Goal: Task Accomplishment & Management: Complete application form

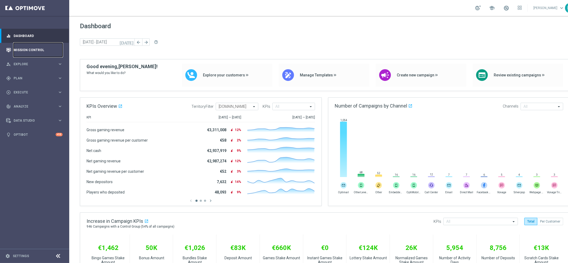
click at [58, 50] on link "Mission Control" at bounding box center [38, 50] width 49 height 14
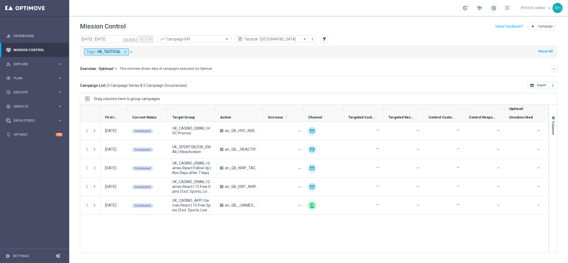
click at [134, 38] on icon "[DATE]" at bounding box center [130, 39] width 14 height 5
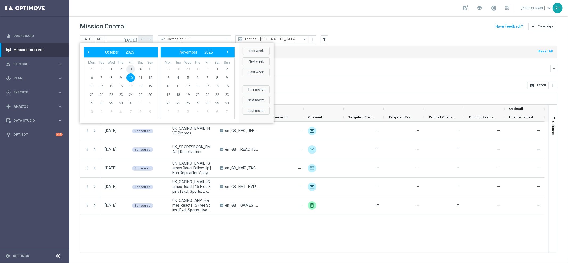
click at [132, 67] on span "3" at bounding box center [131, 69] width 9 height 9
type input "03 Oct 2025 - 03 Oct 2025"
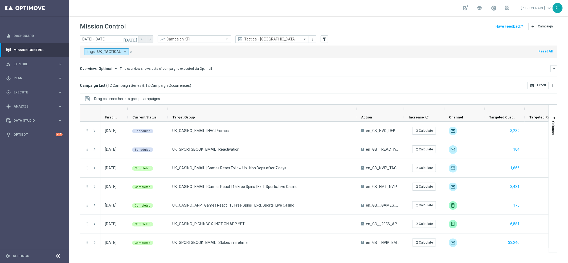
drag, startPoint x: 216, startPoint y: 108, endPoint x: 356, endPoint y: 102, distance: 141.1
click at [356, 102] on div "Drag columns here to group campaigns Drag here to set column labels" at bounding box center [319, 173] width 478 height 160
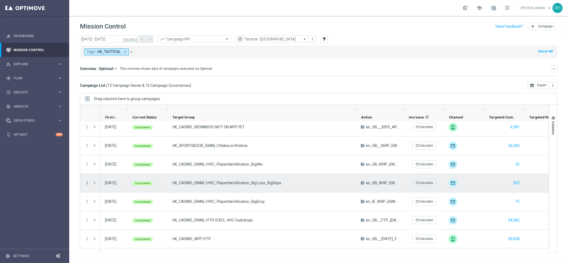
click at [87, 183] on icon "more_vert" at bounding box center [87, 183] width 5 height 5
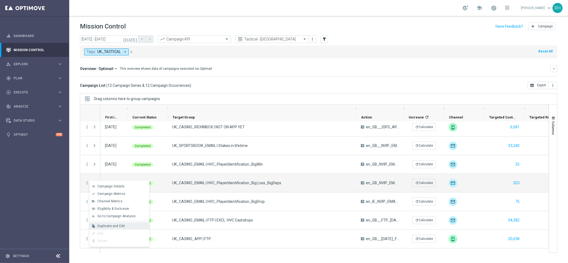
click at [114, 226] on span "Duplicate and Edit" at bounding box center [111, 226] width 27 height 4
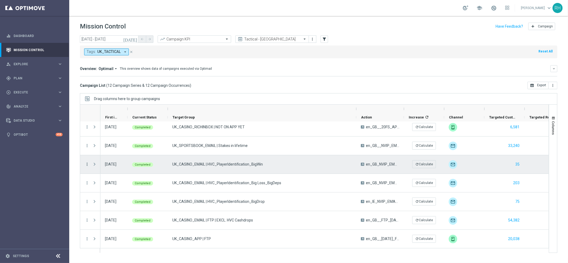
click at [87, 163] on icon "more_vert" at bounding box center [87, 164] width 5 height 5
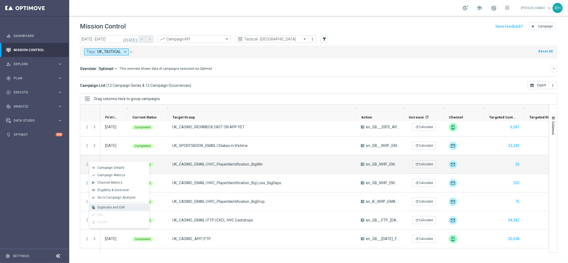
click at [112, 205] on div "file_copy Duplicate and Edit" at bounding box center [120, 207] width 60 height 7
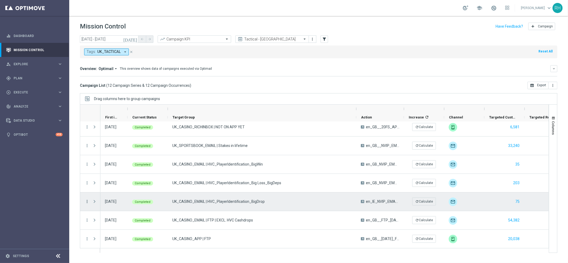
click at [86, 201] on icon "more_vert" at bounding box center [87, 201] width 5 height 5
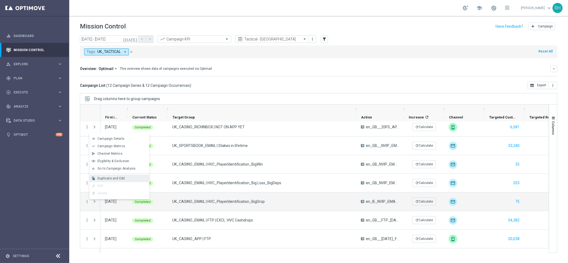
click at [114, 180] on span "Duplicate and Edit" at bounding box center [111, 179] width 27 height 4
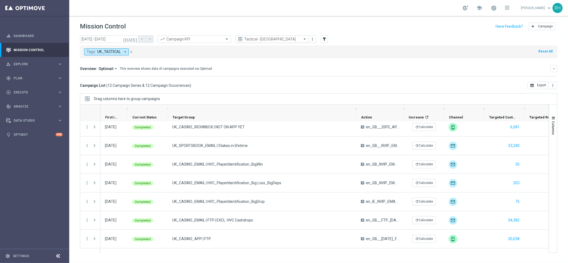
click at [286, 39] on input "text" at bounding box center [266, 39] width 57 height 5
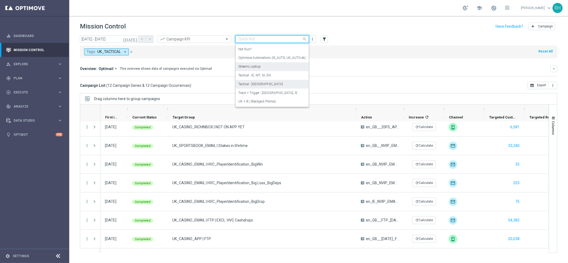
scroll to position [59, 0]
click at [275, 76] on div "Tactical - IE, MT, GI, EN" at bounding box center [272, 75] width 68 height 9
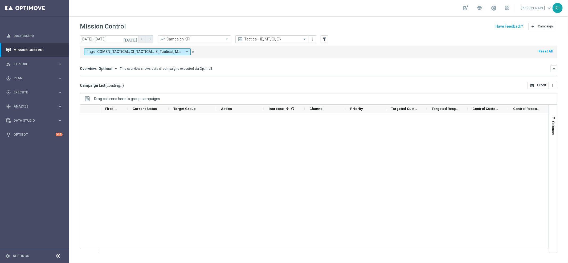
click at [335, 80] on mini-dashboard "Overview: Optimail arrow_drop_down This overview shows data of campaigns execut…" at bounding box center [319, 69] width 478 height 23
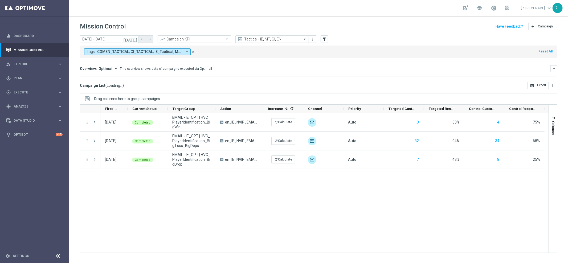
scroll to position [0, 0]
click at [335, 214] on div "03 Oct 2025, Friday Completed EMAIL - IE_OPT | HVC_PlayerIdentification_BigWin …" at bounding box center [324, 183] width 448 height 140
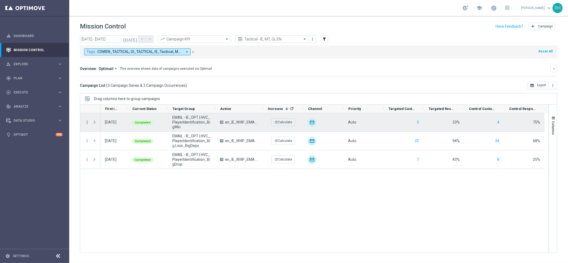
click at [87, 122] on icon "more_vert" at bounding box center [87, 122] width 5 height 5
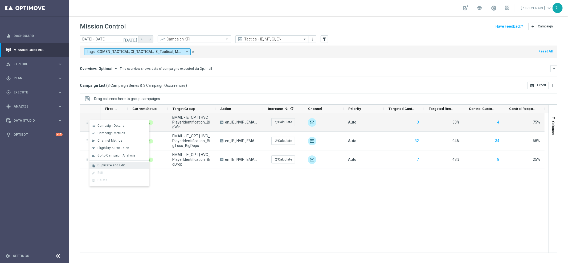
click at [102, 166] on span "Duplicate and Edit" at bounding box center [111, 166] width 27 height 4
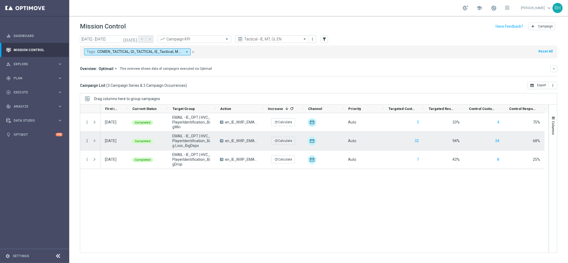
click at [87, 140] on icon "more_vert" at bounding box center [87, 141] width 5 height 5
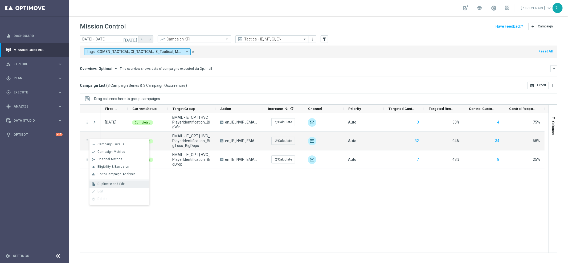
click at [101, 183] on span "Duplicate and Edit" at bounding box center [111, 184] width 27 height 4
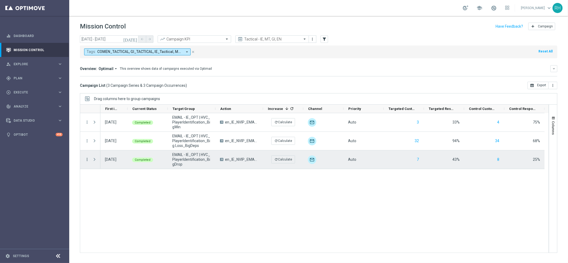
click at [85, 160] on icon "more_vert" at bounding box center [87, 159] width 5 height 5
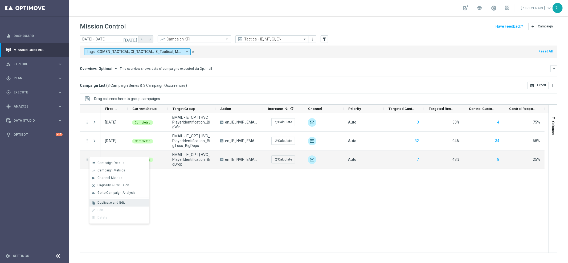
click at [112, 203] on span "Duplicate and Edit" at bounding box center [111, 203] width 27 height 4
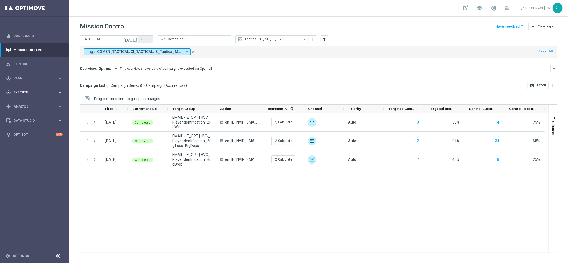
click at [56, 92] on span "Execute" at bounding box center [36, 92] width 44 height 3
click at [39, 79] on span "Plan" at bounding box center [36, 78] width 44 height 3
click at [30, 111] on button "OptiPromo keyboard_arrow_right" at bounding box center [38, 113] width 49 height 4
click at [30, 103] on button "Templates keyboard_arrow_right" at bounding box center [38, 105] width 49 height 4
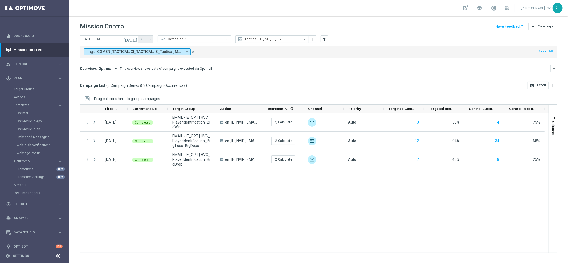
click at [29, 127] on div "OptiMobile Push" at bounding box center [43, 129] width 52 height 8
click at [29, 127] on link "OptiMobile Push" at bounding box center [36, 129] width 39 height 4
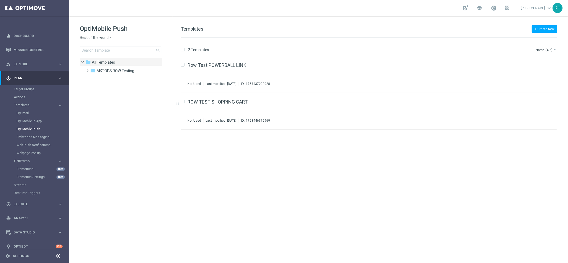
click at [371, 180] on div "insert_drive_file Row Test POWERBALL LINK Not Used Last modified: Monday, July …" at bounding box center [372, 159] width 392 height 207
click at [109, 38] on icon "arrow_drop_down" at bounding box center [111, 37] width 4 height 5
click at [92, 93] on div "UK" at bounding box center [100, 95] width 40 height 6
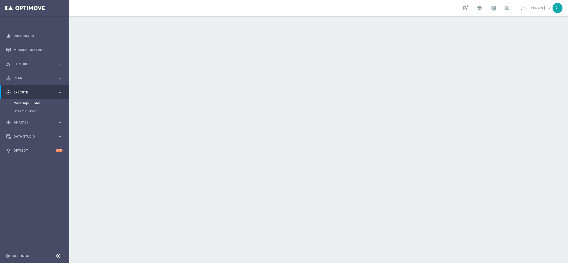
click at [439, 97] on div "date_range Scheduling keyboard_arrow_down" at bounding box center [320, 97] width 298 height 10
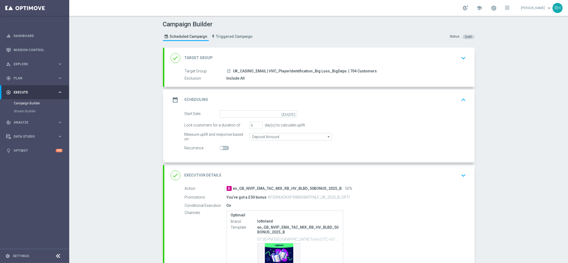
click at [293, 113] on icon "[DATE]" at bounding box center [290, 113] width 16 height 6
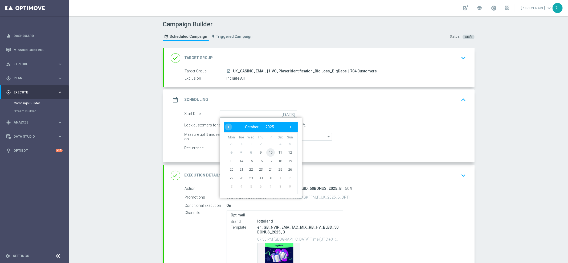
click at [267, 153] on span "10" at bounding box center [270, 152] width 9 height 9
type input "[DATE]"
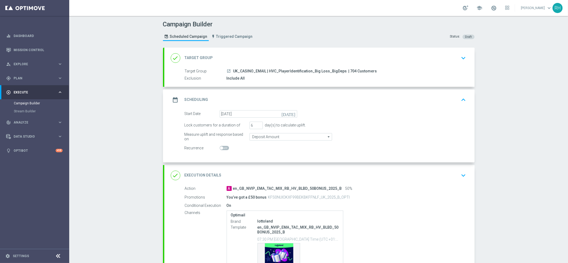
click at [467, 102] on div "date_range Scheduling keyboard_arrow_up" at bounding box center [319, 100] width 310 height 21
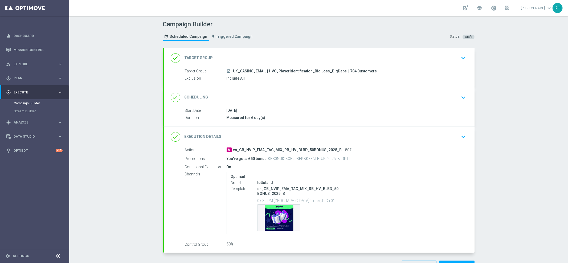
scroll to position [18, 0]
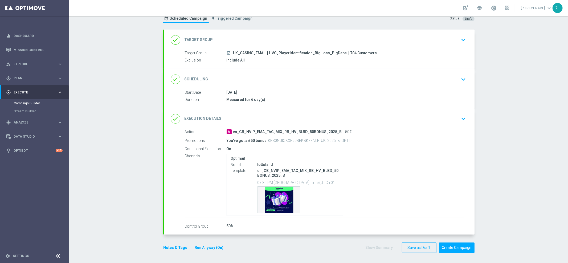
click at [461, 117] on icon "keyboard_arrow_down" at bounding box center [464, 119] width 8 height 8
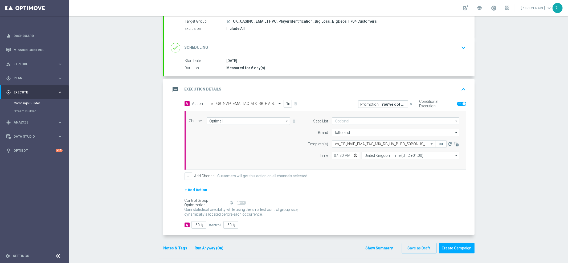
scroll to position [51, 0]
click at [193, 225] on input "50" at bounding box center [199, 224] width 15 height 7
type input "1"
type input "99"
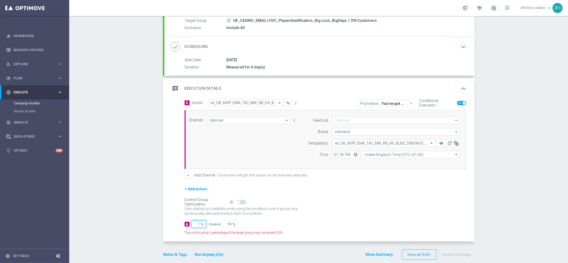
type input "10"
type input "90"
type input "100"
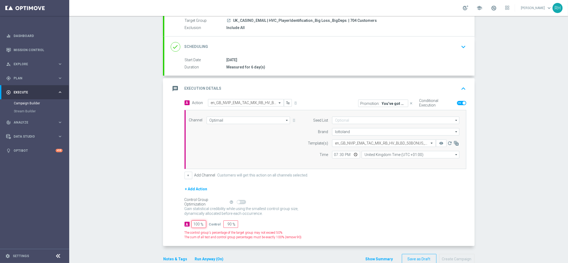
type input "0"
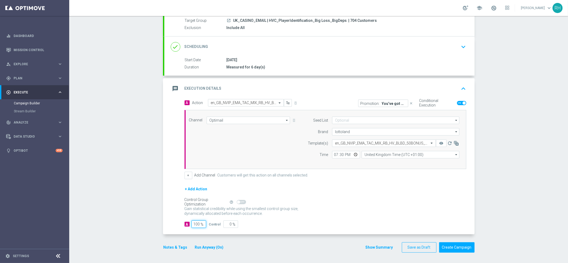
type input "100"
click at [382, 210] on div "Gain statistical credibility while using the smallest control group size, dynam…" at bounding box center [326, 211] width 282 height 13
click at [462, 89] on icon "keyboard_arrow_up" at bounding box center [464, 89] width 8 height 8
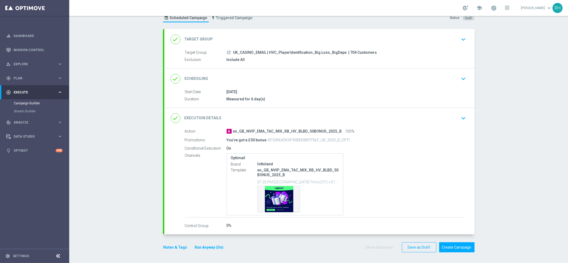
scroll to position [18, 0]
click at [279, 200] on div "Template preview" at bounding box center [279, 200] width 42 height 26
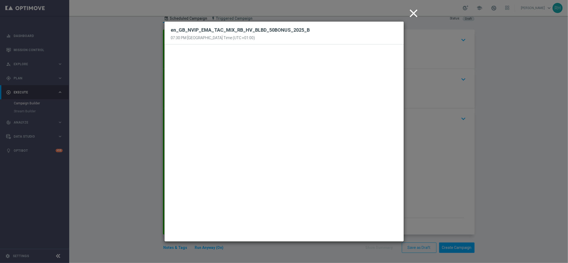
click at [415, 15] on icon "close" at bounding box center [413, 13] width 13 height 13
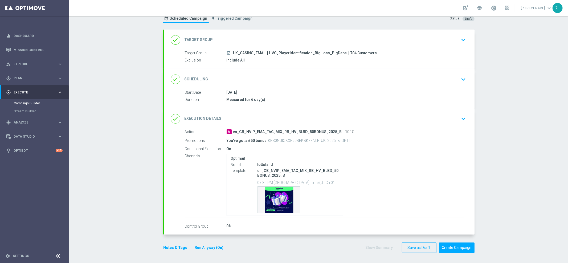
click at [329, 140] on p "KFS0NUIOKXF99BEKBKFFNLF_UK_2025_B_OPTI" at bounding box center [309, 140] width 82 height 5
copy div "KFS0NUIOKXF99BEKBKFFNLF_UK_2025_B_OPTI"
click at [441, 33] on div "done Target Group keyboard_arrow_down" at bounding box center [319, 40] width 310 height 21
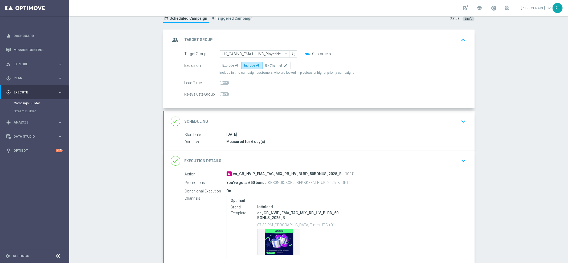
click at [306, 53] on button "704" at bounding box center [307, 54] width 6 height 4
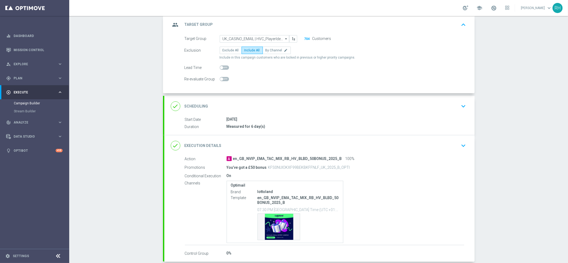
scroll to position [61, 0]
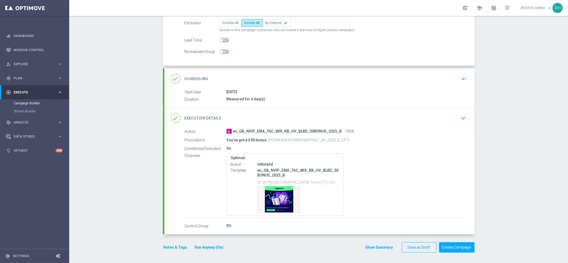
click at [169, 250] on button "Notes & Tags" at bounding box center [175, 247] width 25 height 7
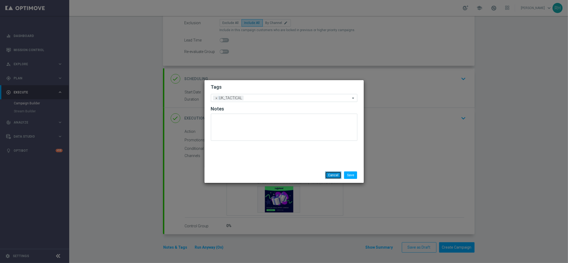
click at [334, 177] on button "Cancel" at bounding box center [333, 175] width 16 height 7
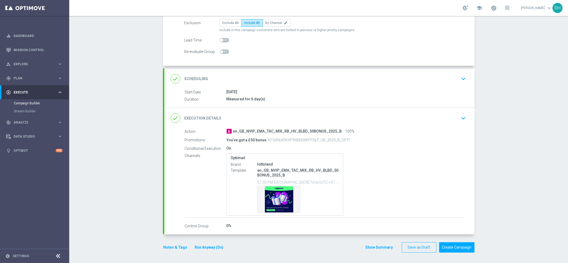
click at [446, 68] on div "done Scheduling keyboard_arrow_down" at bounding box center [319, 78] width 310 height 21
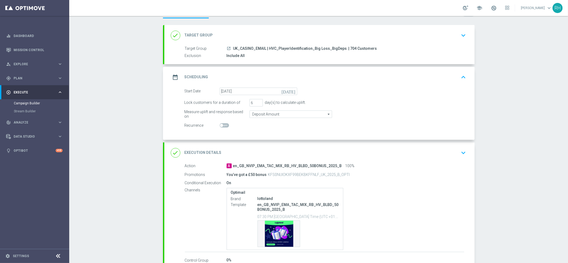
scroll to position [18, 0]
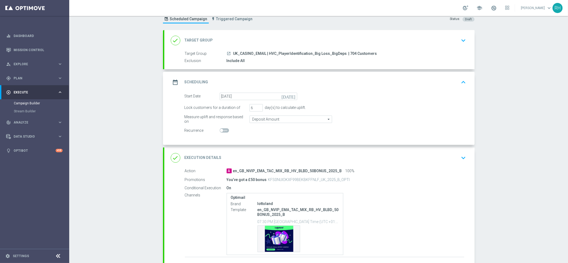
click at [462, 84] on icon "keyboard_arrow_up" at bounding box center [464, 82] width 8 height 8
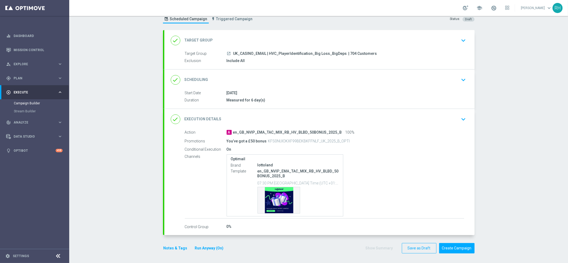
scroll to position [18, 0]
click at [326, 142] on p "KFS0NUIOKXF99BEKBKFFNLF_UK_2025_B_OPTI" at bounding box center [309, 140] width 82 height 5
click at [526, 151] on div "Campaign Builder Scheduled Campaign Triggered Campaign Status: Draft done Targe…" at bounding box center [318, 139] width 499 height 247
click at [497, 175] on div "Campaign Builder Scheduled Campaign Triggered Campaign Status: Draft done Targe…" at bounding box center [318, 139] width 499 height 247
click at [526, 103] on div "Campaign Builder Scheduled Campaign Triggered Campaign Status: Draft done Targe…" at bounding box center [318, 139] width 499 height 247
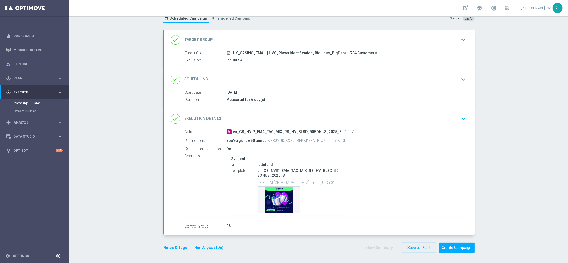
click at [516, 115] on div "Campaign Builder Scheduled Campaign Triggered Campaign Status: Draft done Targe…" at bounding box center [318, 139] width 499 height 247
click at [310, 239] on form "done Target Group keyboard_arrow_down Target Group launch UK_CASINO_EMAIL | HVC…" at bounding box center [319, 142] width 312 height 224
click at [348, 215] on div "Optimail Brand lottoland Template en_GB_NVIP_EMA_TAC_MIX_RB_HV_BLBD_50BONUS_202…" at bounding box center [346, 185] width 238 height 62
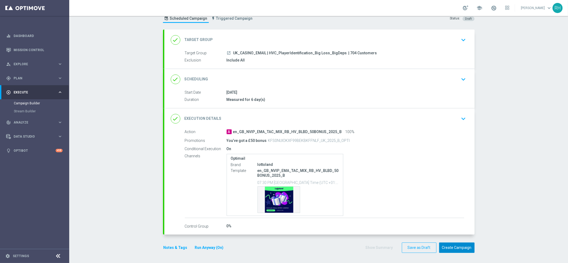
click at [448, 246] on button "Create Campaign" at bounding box center [456, 248] width 35 height 10
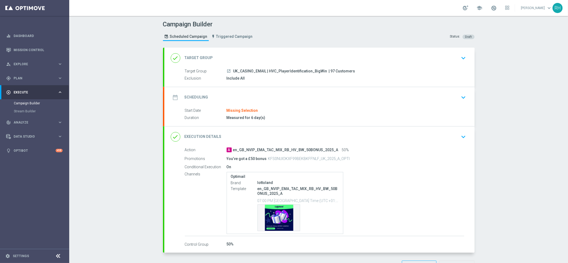
click at [383, 94] on div "date_range Scheduling keyboard_arrow_down" at bounding box center [320, 97] width 298 height 10
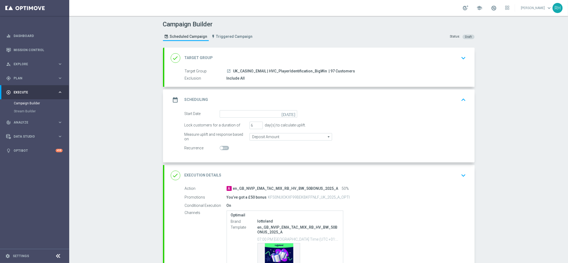
click at [291, 112] on icon "[DATE]" at bounding box center [290, 113] width 16 height 6
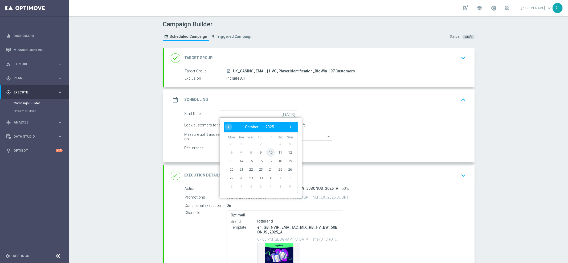
click at [270, 152] on span "10" at bounding box center [270, 152] width 9 height 9
type input "[DATE]"
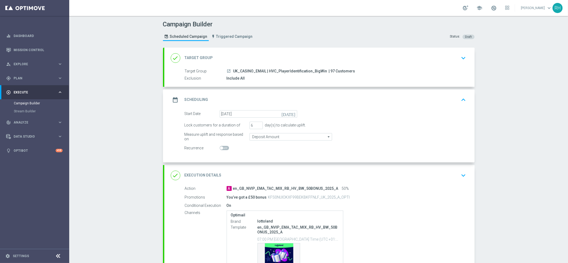
click at [461, 59] on icon "keyboard_arrow_down" at bounding box center [464, 58] width 8 height 8
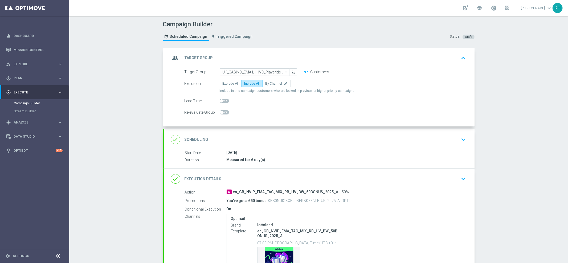
click at [434, 53] on div "group Target Group keyboard_arrow_up" at bounding box center [320, 58] width 298 height 10
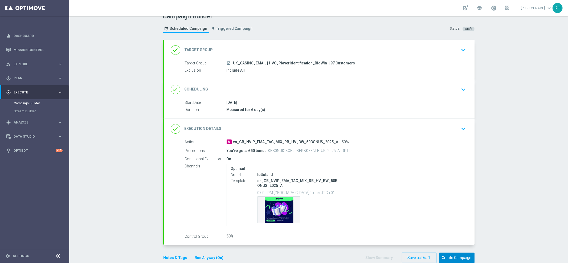
scroll to position [18, 0]
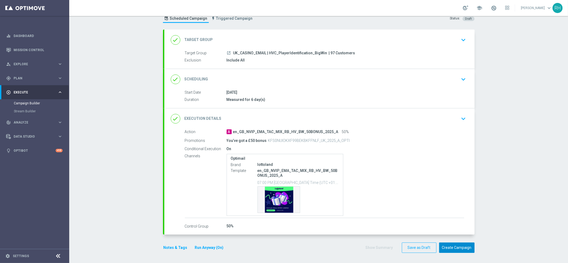
click at [468, 251] on button "Create Campaign" at bounding box center [456, 248] width 35 height 10
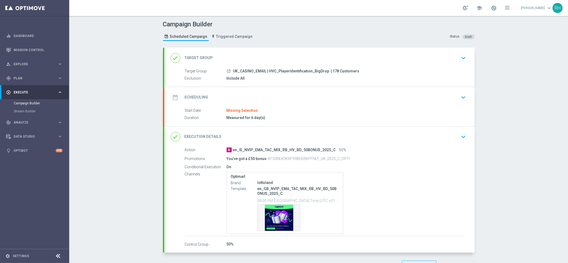
click at [352, 106] on div "date_range Scheduling keyboard_arrow_down" at bounding box center [319, 97] width 310 height 21
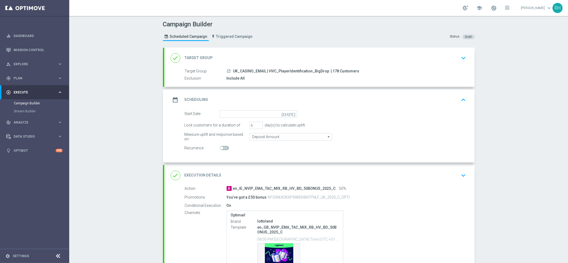
click at [292, 114] on icon "today" at bounding box center [290, 113] width 16 height 6
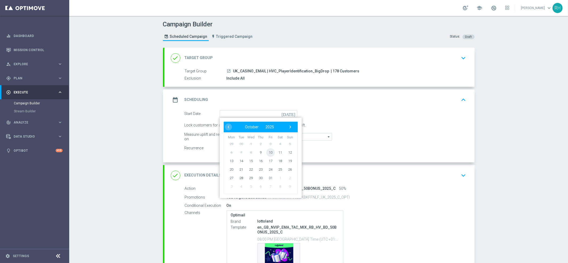
click at [270, 150] on span "10" at bounding box center [270, 152] width 9 height 9
type input "10 Oct 2025"
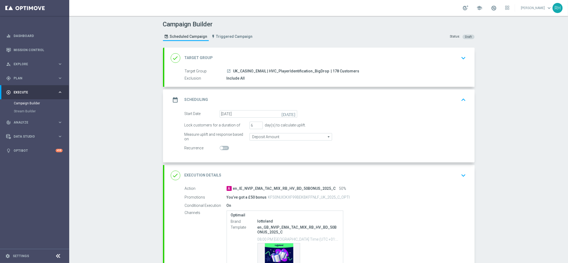
click at [460, 97] on icon "keyboard_arrow_up" at bounding box center [464, 100] width 8 height 8
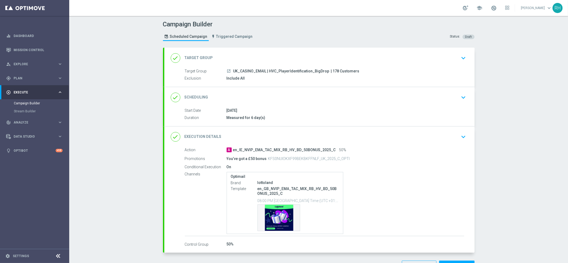
scroll to position [18, 0]
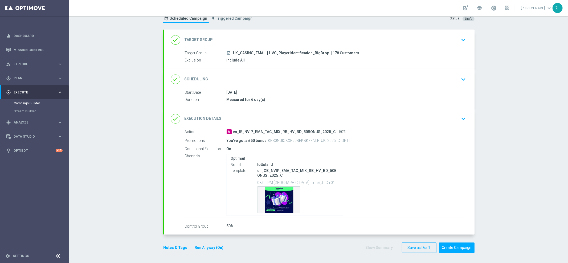
click at [504, 176] on div "Campaign Builder Scheduled Campaign Triggered Campaign Status: Draft done Targe…" at bounding box center [318, 139] width 499 height 247
click at [460, 249] on button "Create Campaign" at bounding box center [456, 248] width 35 height 10
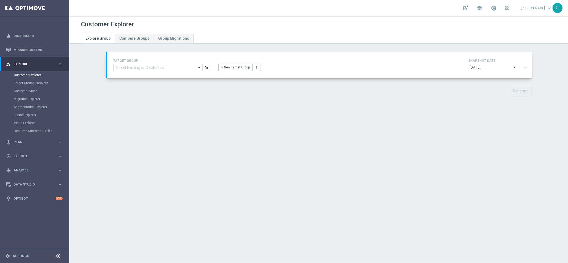
type input "UK_CASINO_EMAIL | HVC_PlayerIdentification_Big Loss_BigDeps"
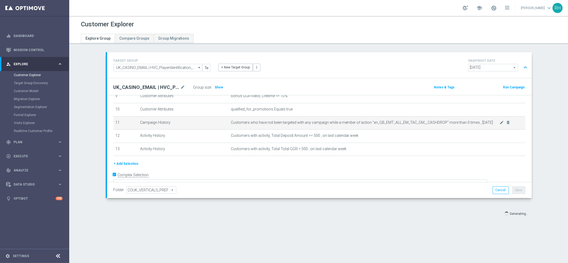
scroll to position [132, 0]
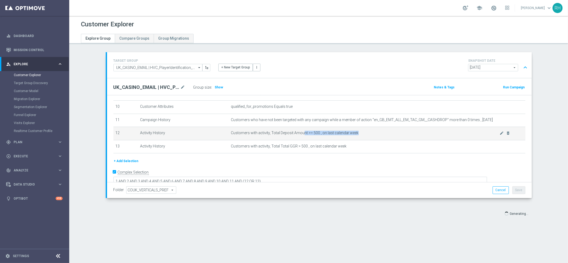
drag, startPoint x: 300, startPoint y: 133, endPoint x: 355, endPoint y: 135, distance: 55.5
click at [355, 135] on td "Customers with activity, Total Deposit Amount >= 500 , on last calendar week mo…" at bounding box center [377, 133] width 297 height 13
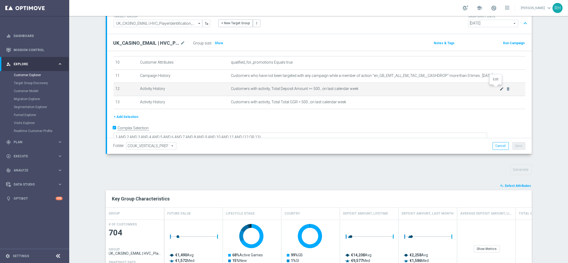
click at [500, 87] on icon "mode_edit" at bounding box center [502, 89] width 4 height 4
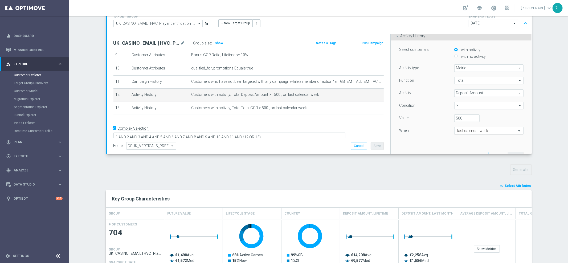
click at [476, 133] on input "text" at bounding box center [483, 131] width 53 height 5
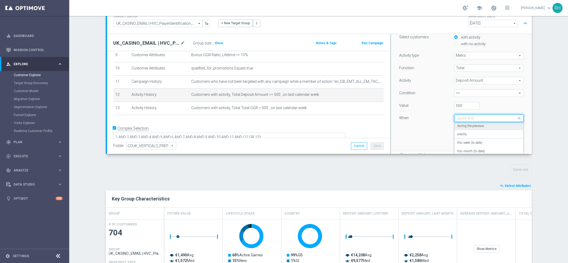
scroll to position [60, 0]
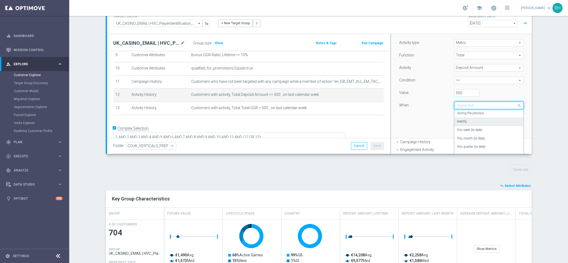
click at [458, 122] on label "exactly" at bounding box center [462, 122] width 10 height 4
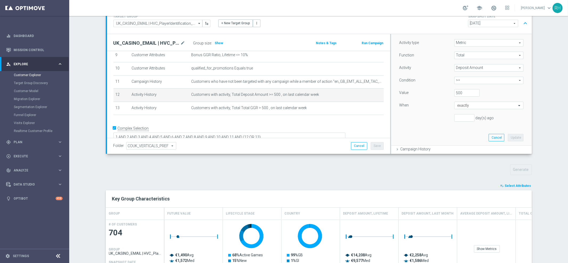
scroll to position [75, 0]
click at [455, 102] on input "number" at bounding box center [465, 102] width 20 height 7
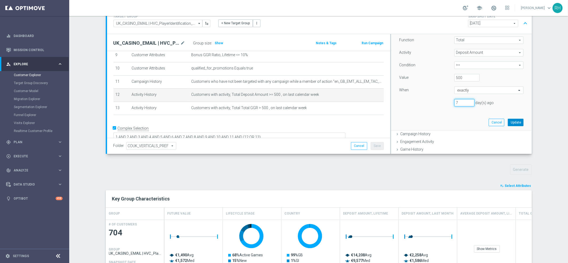
type input "7"
click at [512, 122] on button "Update" at bounding box center [516, 122] width 16 height 7
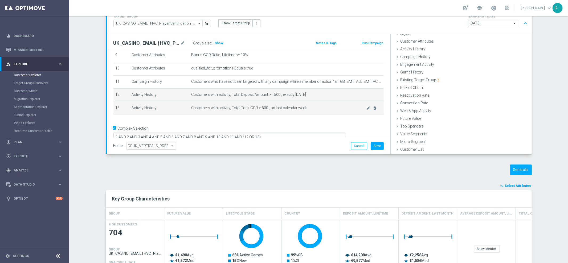
scroll to position [22, 0]
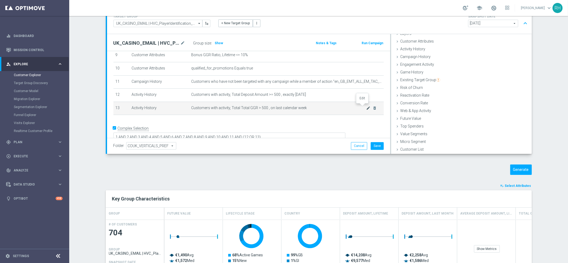
click at [367, 107] on icon "mode_edit" at bounding box center [369, 108] width 4 height 4
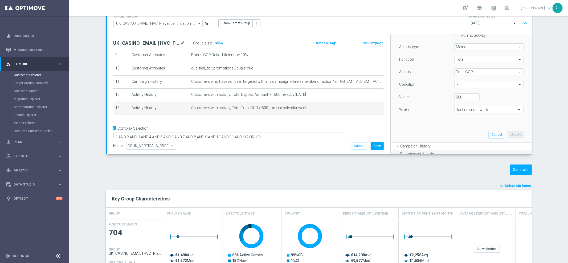
scroll to position [88, 0]
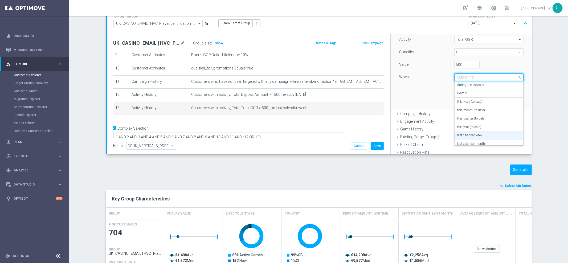
click at [466, 78] on input "text" at bounding box center [483, 77] width 53 height 5
click at [464, 92] on div "exactly" at bounding box center [488, 93] width 63 height 9
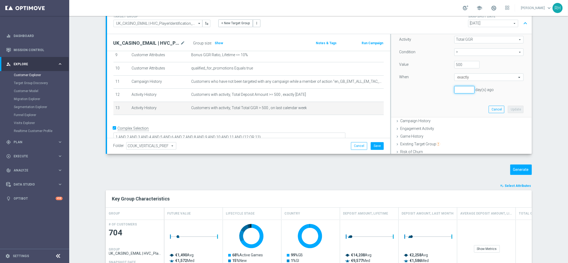
click at [459, 91] on input "number" at bounding box center [465, 89] width 20 height 7
type input "7"
click at [508, 108] on button "Update" at bounding box center [516, 109] width 16 height 7
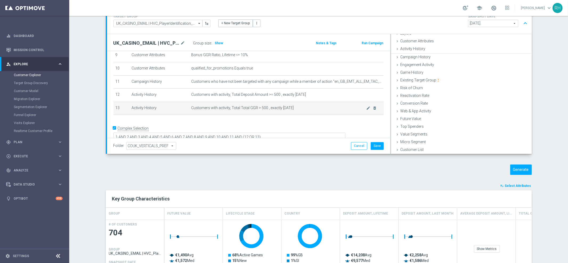
scroll to position [22, 0]
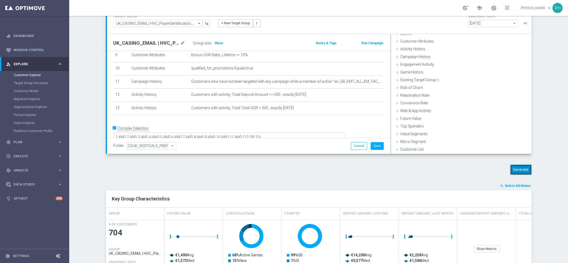
click at [521, 173] on button "Generate" at bounding box center [521, 170] width 22 height 10
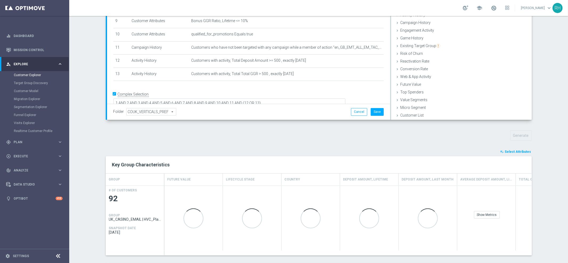
scroll to position [83, 0]
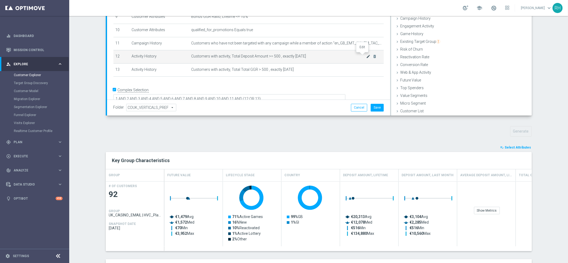
click at [367, 55] on icon "mode_edit" at bounding box center [369, 56] width 4 height 4
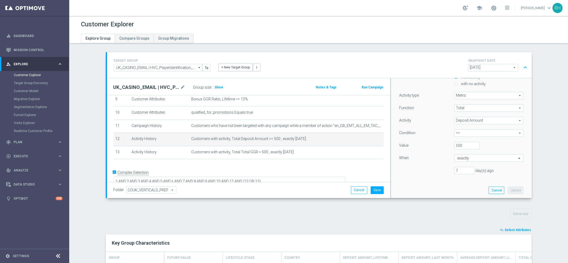
scroll to position [59, 0]
click at [488, 149] on input "text" at bounding box center [483, 151] width 53 height 5
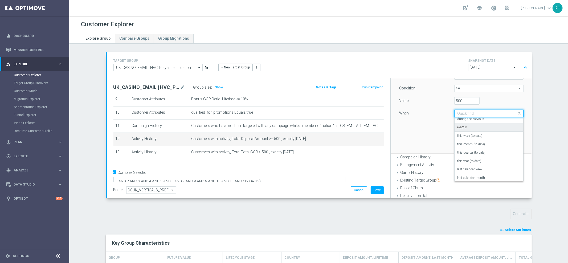
scroll to position [0, 0]
click at [473, 120] on label "during the previous" at bounding box center [470, 121] width 27 height 4
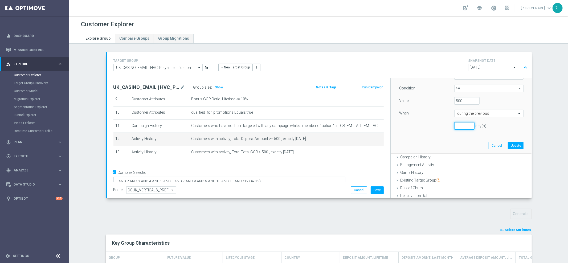
click at [459, 127] on input "number" at bounding box center [465, 125] width 20 height 7
type input "7"
click at [509, 147] on button "Update" at bounding box center [516, 145] width 16 height 7
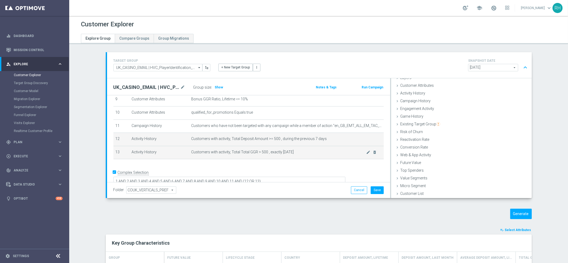
scroll to position [22, 0]
click at [367, 151] on icon "mode_edit" at bounding box center [369, 152] width 4 height 4
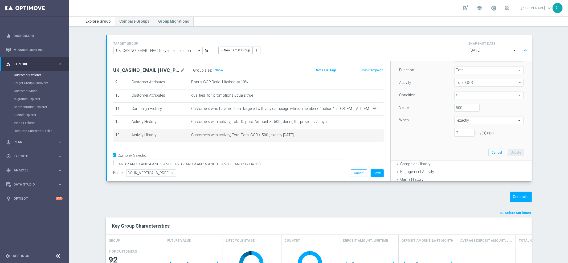
scroll to position [103, 0]
click at [473, 89] on input "text" at bounding box center [483, 89] width 53 height 5
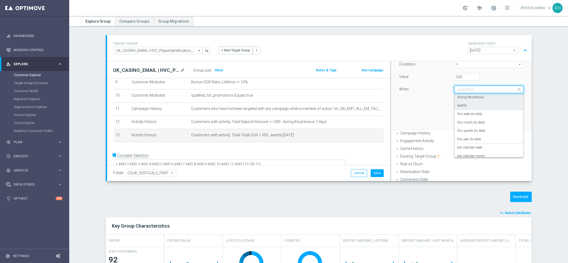
click at [475, 95] on label "during the previous" at bounding box center [470, 97] width 27 height 4
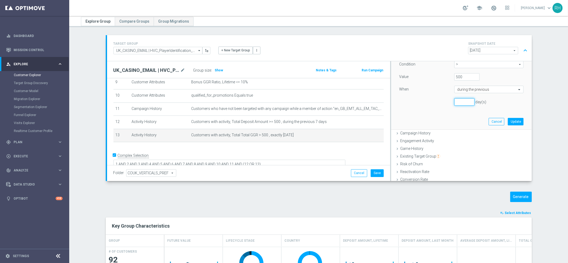
click at [460, 103] on input "number" at bounding box center [465, 101] width 20 height 7
type input "7"
click at [508, 121] on button "Update" at bounding box center [516, 121] width 16 height 7
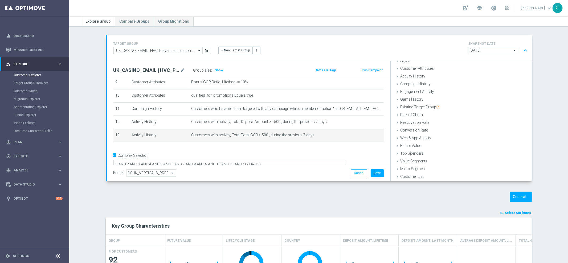
scroll to position [83, 0]
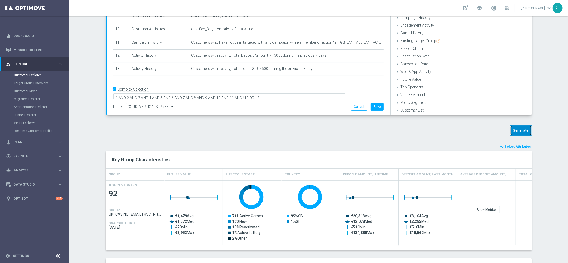
click at [517, 132] on button "Generate" at bounding box center [521, 130] width 22 height 10
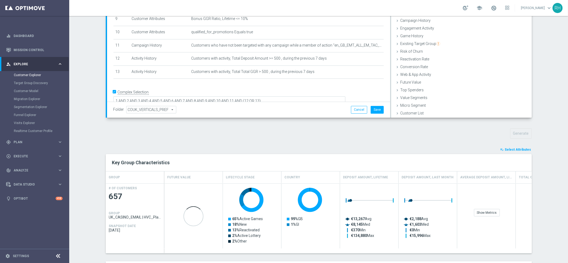
scroll to position [81, 0]
click at [351, 111] on button "Cancel" at bounding box center [359, 109] width 16 height 7
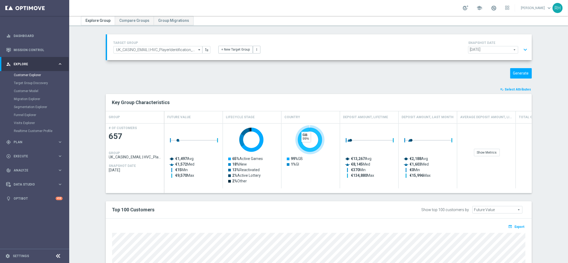
scroll to position [0, 0]
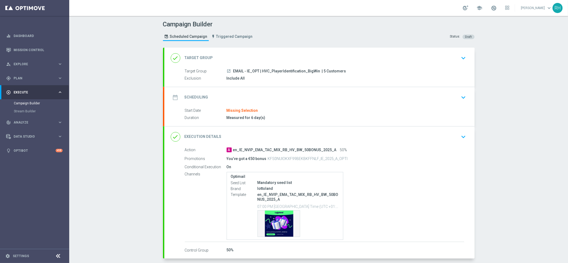
click at [334, 104] on div "date_range Scheduling keyboard_arrow_down" at bounding box center [319, 97] width 310 height 21
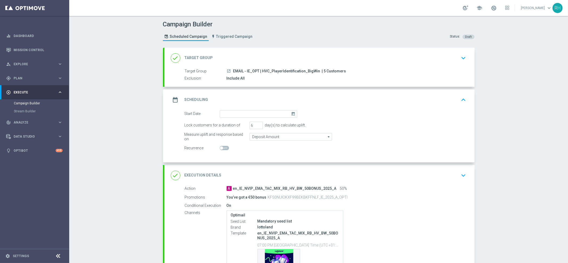
click at [293, 115] on icon "today" at bounding box center [294, 113] width 6 height 6
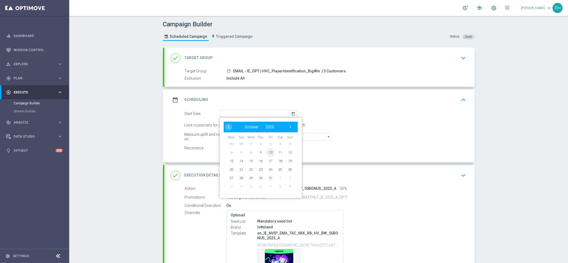
click at [271, 152] on span "10" at bounding box center [270, 152] width 9 height 9
type input "[DATE]"
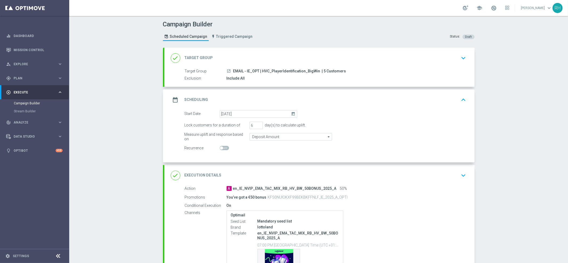
click at [471, 98] on div "date_range Scheduling keyboard_arrow_up" at bounding box center [319, 100] width 310 height 21
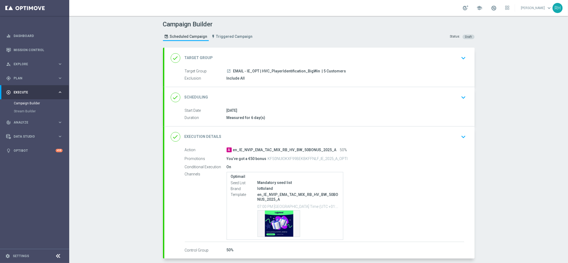
scroll to position [15, 0]
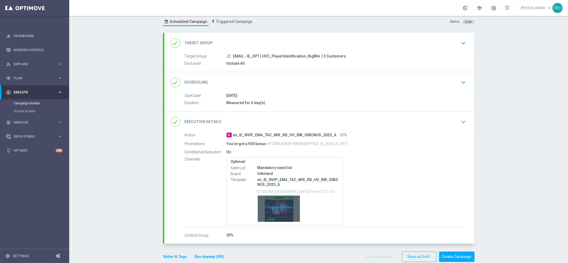
click at [284, 206] on div "Template preview" at bounding box center [279, 209] width 42 height 26
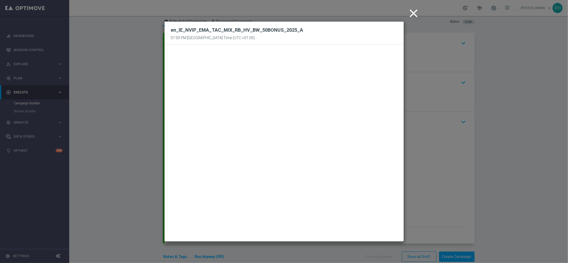
click at [412, 16] on icon "close" at bounding box center [413, 13] width 13 height 13
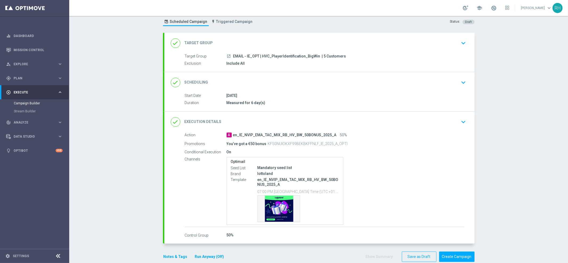
click at [336, 146] on div "You’ve got a €50 bonus KFS0NUIOKXF99BEKBKFFNLF_IE_2025_A_OPTI" at bounding box center [325, 143] width 196 height 7
click at [335, 144] on p "KFS0NUIOKXF99BEKBKFFNLF_IE_2025_A_OPTI" at bounding box center [308, 143] width 80 height 5
click at [333, 143] on p "KFS0NUIOKXF99BEKBKFFNLF_IE_2025_A_OPTI" at bounding box center [308, 143] width 80 height 5
copy p "KFS0NUIOKXF99BEKBKFFNLF_IE_2025_A_OPTI"
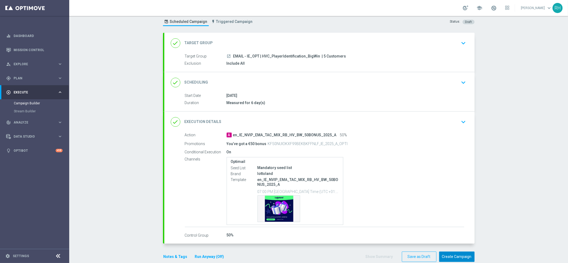
click at [455, 255] on button "Create Campaign" at bounding box center [456, 257] width 35 height 10
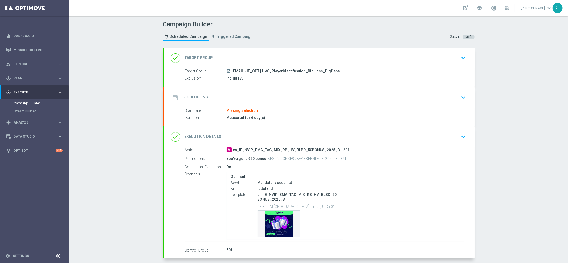
click at [351, 98] on div "date_range Scheduling keyboard_arrow_down" at bounding box center [320, 97] width 298 height 10
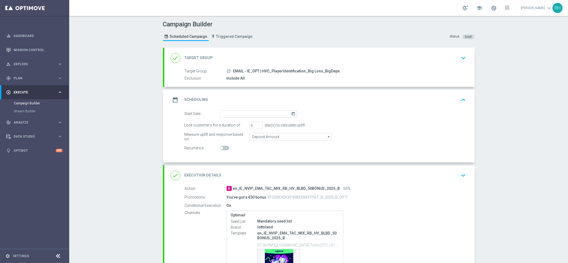
click at [292, 113] on icon "today" at bounding box center [294, 113] width 6 height 6
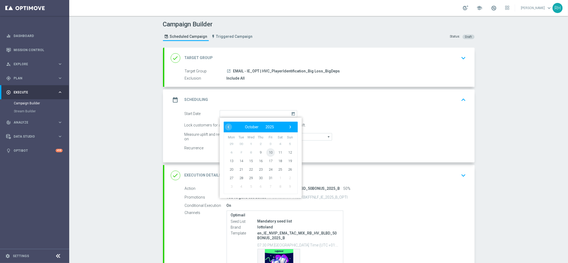
click at [272, 152] on span "10" at bounding box center [270, 152] width 9 height 9
type input "[DATE]"
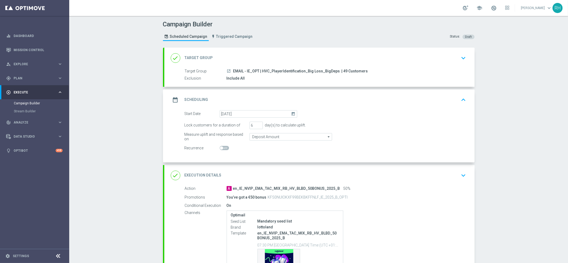
click at [442, 107] on div "date_range Scheduling keyboard_arrow_up" at bounding box center [319, 100] width 310 height 21
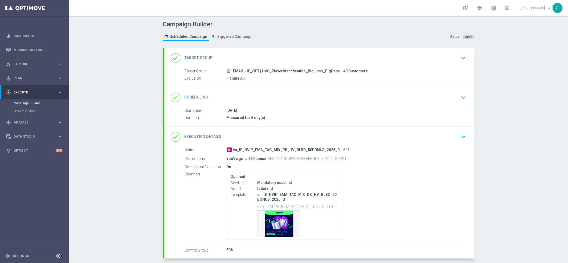
scroll to position [13, 0]
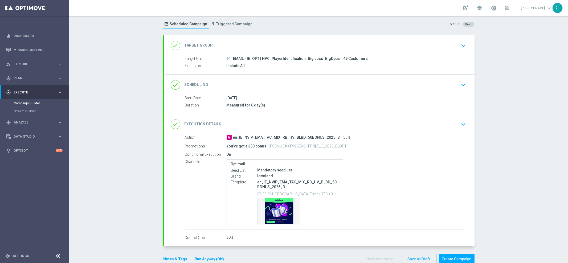
click at [450, 107] on div "Measured for 6 day(s)" at bounding box center [346, 105] width 238 height 5
click at [455, 125] on div "done Execution Details keyboard_arrow_down" at bounding box center [320, 124] width 298 height 10
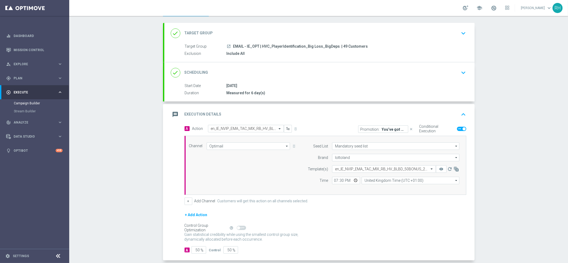
scroll to position [38, 0]
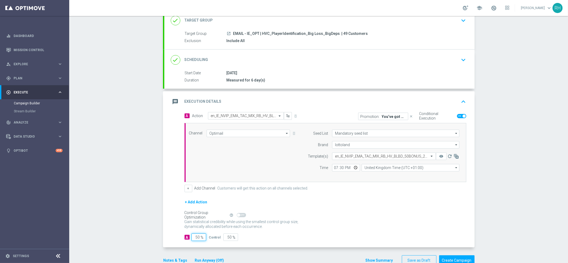
click at [198, 239] on input "50" at bounding box center [199, 237] width 15 height 7
type input "5"
type input "95"
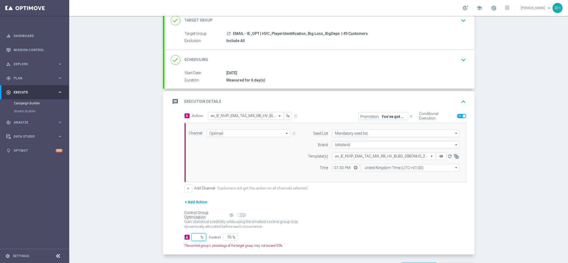
type input "100"
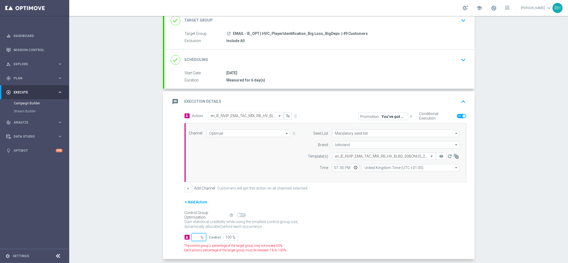
type input "1"
type input "99"
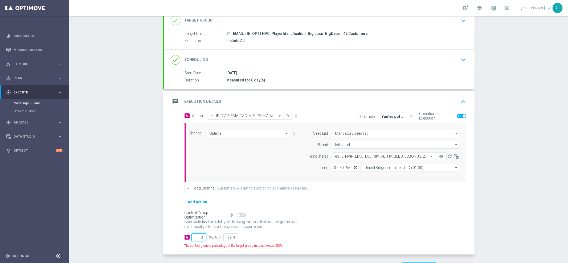
type input "10"
type input "90"
type input "100"
type input "0"
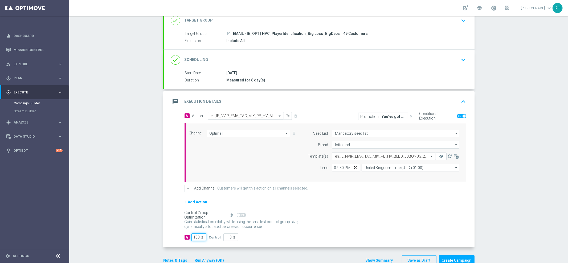
type input "100"
click at [465, 102] on icon "keyboard_arrow_up" at bounding box center [464, 102] width 8 height 8
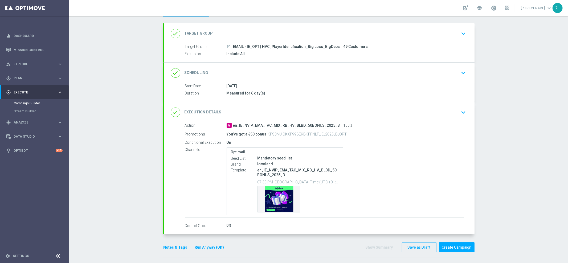
scroll to position [24, 0]
click at [500, 123] on div "Campaign Builder Scheduled Campaign Triggered Campaign Status: Draft done Targe…" at bounding box center [318, 139] width 499 height 247
click at [280, 205] on div "Template preview" at bounding box center [279, 200] width 42 height 26
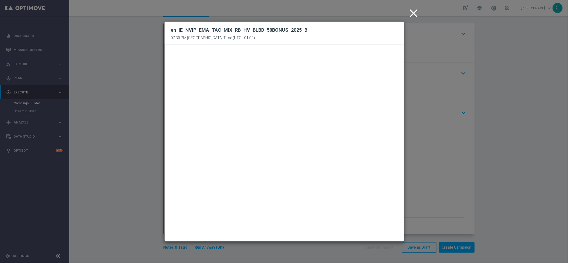
click at [415, 10] on icon "close" at bounding box center [413, 13] width 13 height 13
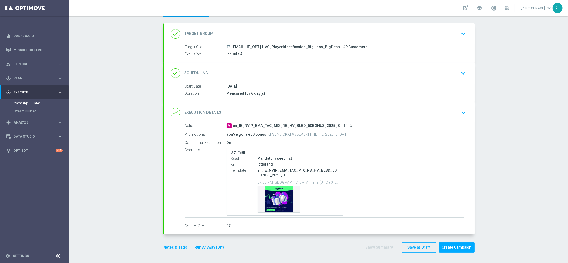
click at [318, 135] on p "KFS0NUIOKXF99BEKBKFFNLF_IE_2025_B_OPTI" at bounding box center [308, 134] width 80 height 5
click at [279, 200] on div "Template preview" at bounding box center [279, 200] width 42 height 26
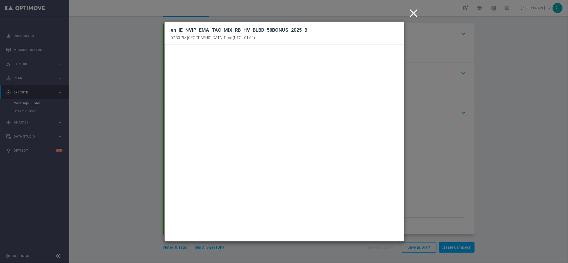
click at [417, 13] on icon "close" at bounding box center [413, 13] width 13 height 13
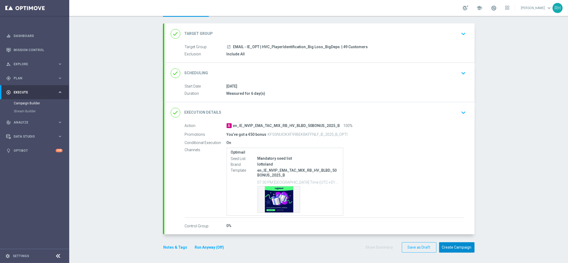
click at [453, 245] on button "Create Campaign" at bounding box center [456, 247] width 35 height 10
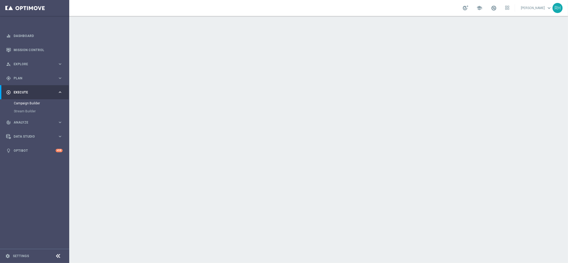
click at [467, 96] on div "date_range Scheduling keyboard_arrow_down" at bounding box center [319, 97] width 310 height 21
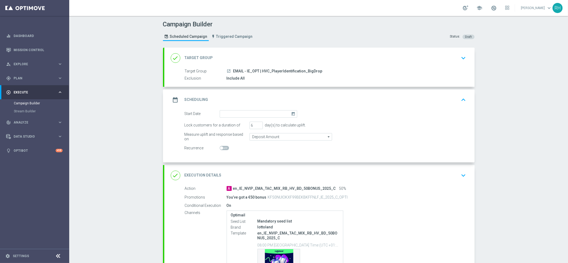
click at [291, 114] on icon "today" at bounding box center [294, 113] width 6 height 6
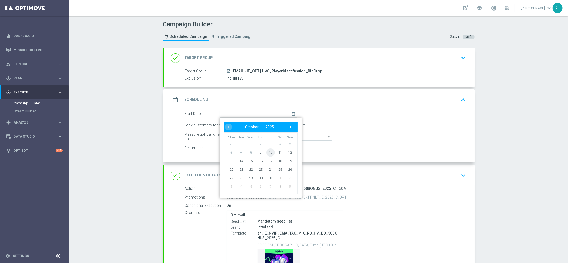
click at [266, 152] on span "10" at bounding box center [270, 152] width 9 height 9
type input "[DATE]"
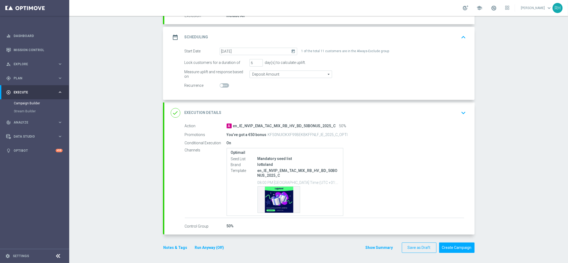
click at [461, 39] on icon "keyboard_arrow_up" at bounding box center [464, 37] width 8 height 8
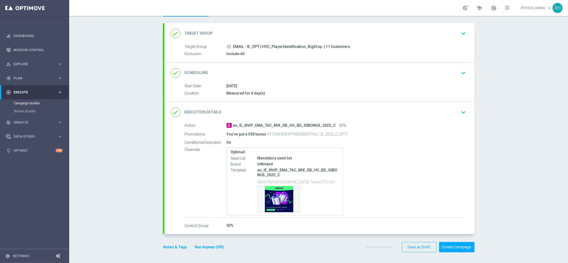
scroll to position [24, 0]
click at [460, 245] on button "Create Campaign" at bounding box center [456, 247] width 35 height 10
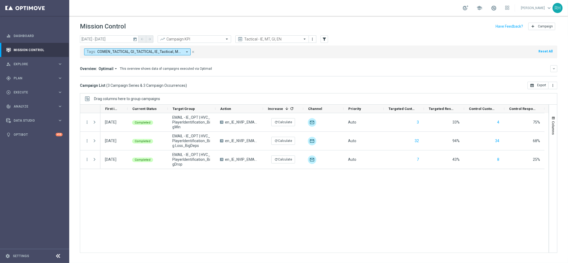
click at [133, 39] on icon "today" at bounding box center [135, 39] width 5 height 5
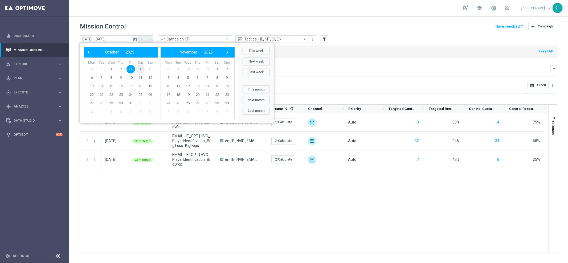
click at [138, 71] on span "4" at bounding box center [140, 69] width 9 height 9
click at [129, 76] on span "10" at bounding box center [131, 78] width 9 height 9
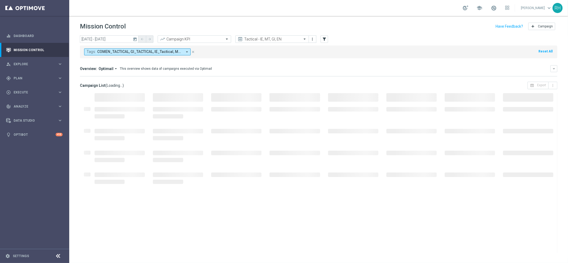
click at [136, 36] on button "today" at bounding box center [135, 39] width 6 height 8
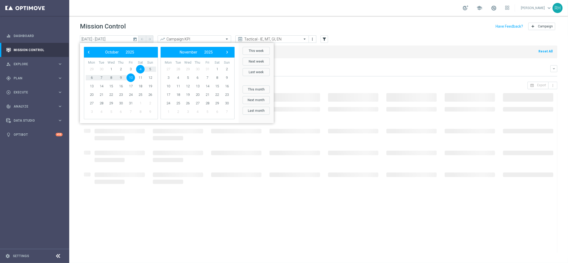
click at [133, 77] on span "10" at bounding box center [131, 78] width 9 height 9
type input "[DATE] - [DATE]"
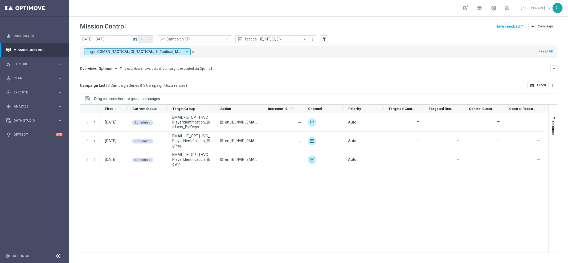
click at [450, 197] on div "[DATE] Scheduled EMAIL - IE_OPT | HVC_PlayerIdentification_Big Loss_BigDeps A e…" at bounding box center [324, 183] width 448 height 140
click at [390, 73] on div "Overview: Optimail arrow_drop_down This overview shows data of campaigns execut…" at bounding box center [319, 70] width 478 height 11
click at [441, 195] on div "[DATE] Scheduled EMAIL - IE_OPT | HVC_PlayerIdentification_Big Loss_BigDeps A e…" at bounding box center [324, 183] width 448 height 140
click at [449, 198] on div "[DATE] Scheduled EMAIL - IE_OPT | HVC_PlayerIdentification_Big Loss_BigDeps A e…" at bounding box center [324, 183] width 448 height 140
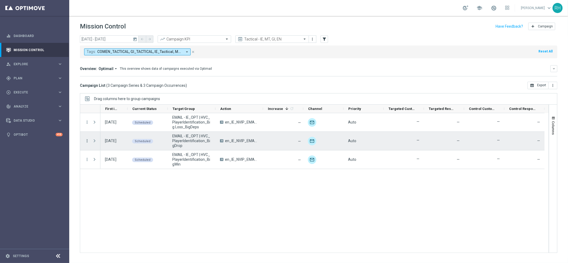
click at [88, 142] on icon "more_vert" at bounding box center [87, 141] width 5 height 5
click at [92, 144] on icon "list" at bounding box center [94, 145] width 4 height 4
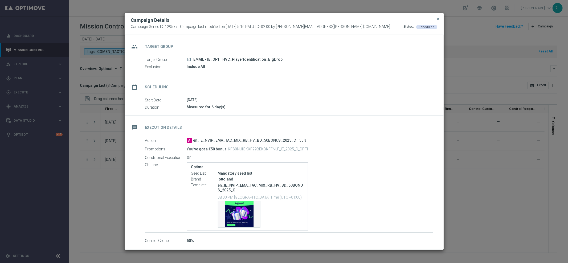
scroll to position [22, 0]
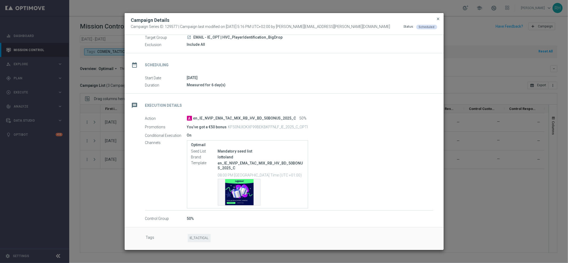
click at [440, 19] on span "close" at bounding box center [438, 19] width 4 height 4
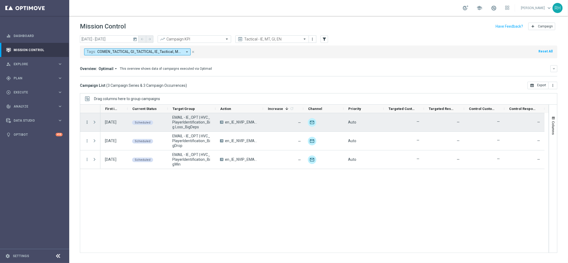
click at [87, 123] on icon "more_vert" at bounding box center [87, 122] width 5 height 5
click at [91, 124] on div "list" at bounding box center [94, 126] width 8 height 4
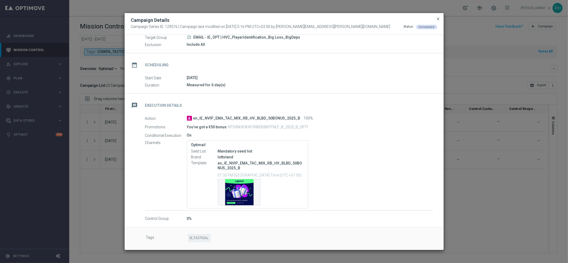
click at [438, 18] on span "close" at bounding box center [438, 19] width 4 height 4
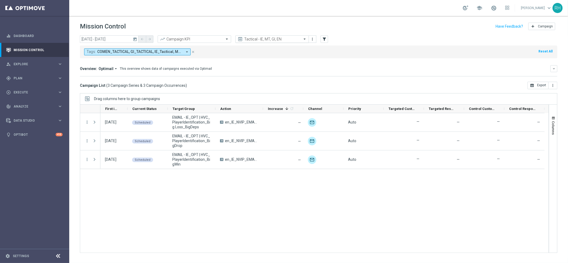
click at [255, 42] on div "Tactical - IE, MT, GI, EN" at bounding box center [273, 38] width 74 height 7
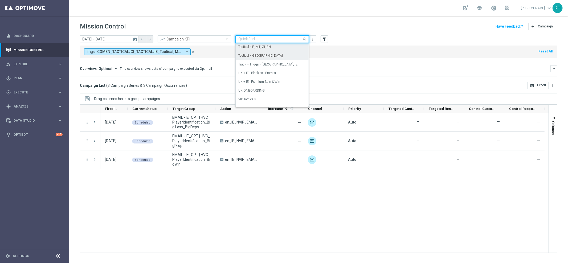
click at [257, 53] on div "Tactical - [GEOGRAPHIC_DATA]" at bounding box center [272, 55] width 68 height 9
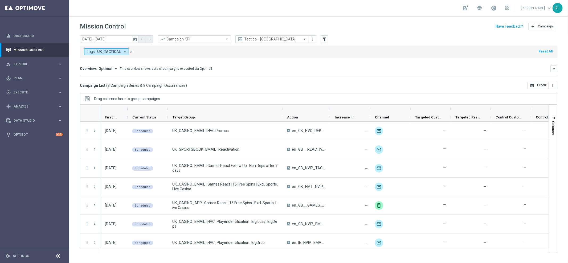
drag, startPoint x: 216, startPoint y: 108, endPoint x: 283, endPoint y: 108, distance: 66.9
click at [283, 108] on div at bounding box center [282, 109] width 2 height 9
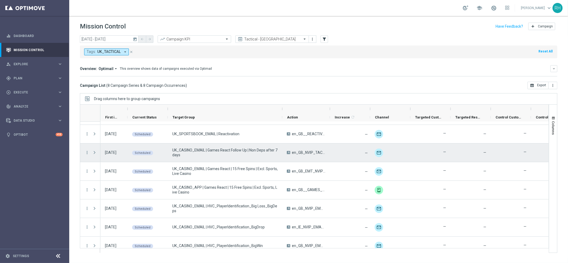
scroll to position [22, 0]
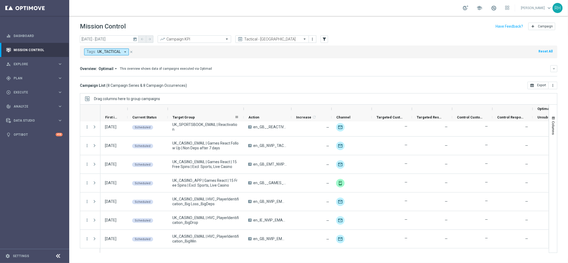
drag, startPoint x: 282, startPoint y: 108, endPoint x: 243, endPoint y: 116, distance: 39.5
click at [243, 116] on div "Optimail First in Range" at bounding box center [336, 113] width 473 height 17
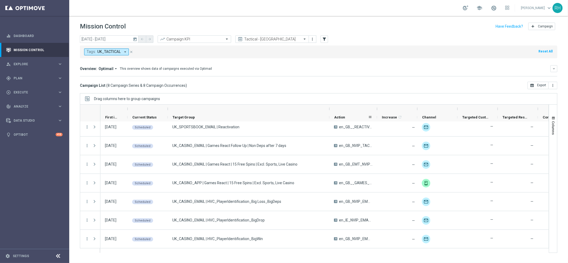
drag, startPoint x: 244, startPoint y: 111, endPoint x: 330, endPoint y: 115, distance: 85.9
click at [330, 115] on div "First in Range" at bounding box center [379, 113] width 558 height 17
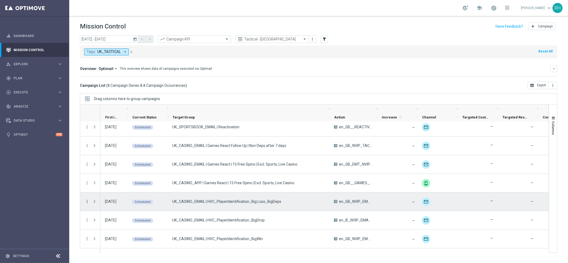
click at [86, 201] on icon "more_vert" at bounding box center [87, 201] width 5 height 5
click at [96, 203] on div "list Campaign Details" at bounding box center [120, 204] width 60 height 7
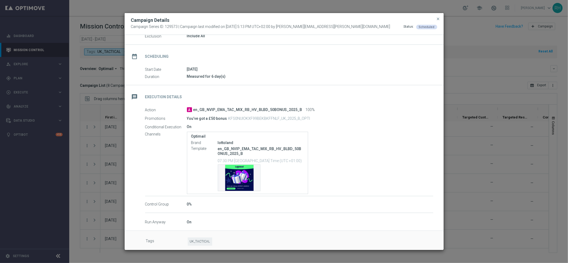
scroll to position [34, 0]
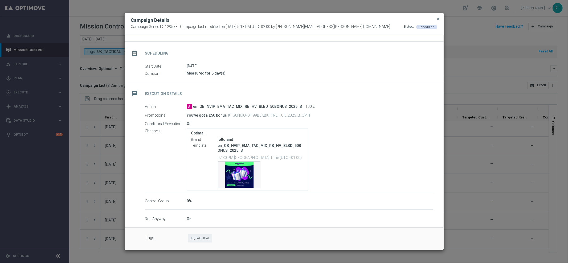
click at [370, 91] on div "message Execution Details" at bounding box center [284, 93] width 319 height 22
click at [437, 20] on span "close" at bounding box center [438, 19] width 4 height 4
